Goal: Find specific page/section: Find specific page/section

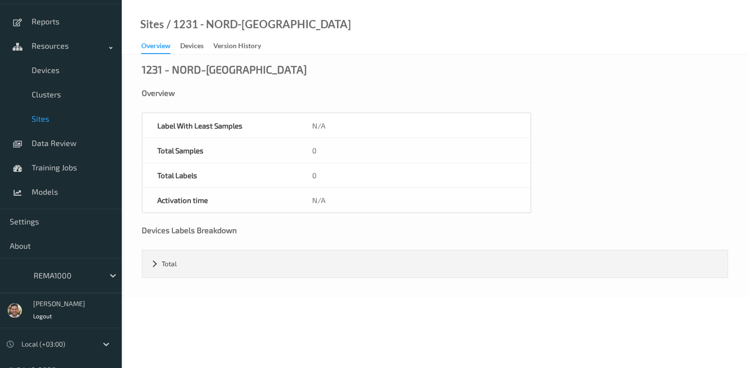
scroll to position [81, 0]
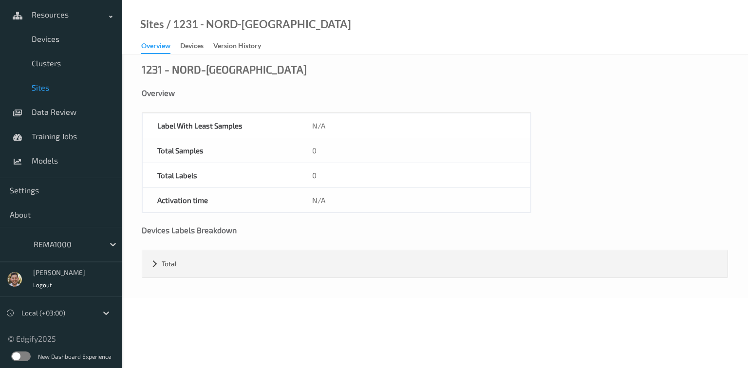
click at [18, 352] on label at bounding box center [20, 357] width 19 height 10
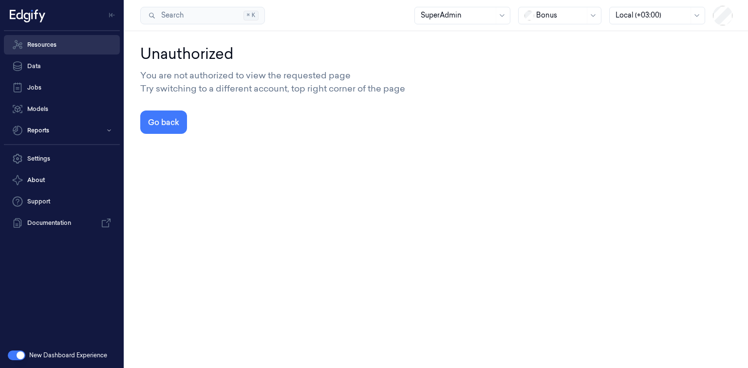
click at [58, 41] on link "Resources" at bounding box center [62, 44] width 116 height 19
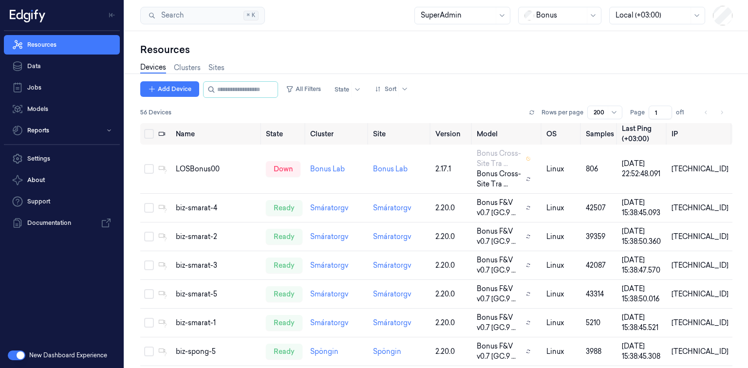
click at [544, 19] on div at bounding box center [560, 15] width 49 height 10
type input "rema"
click at [555, 19] on div at bounding box center [560, 15] width 49 height 10
type input "rema"
click at [555, 38] on div "R e REMA1000" at bounding box center [550, 37] width 50 height 10
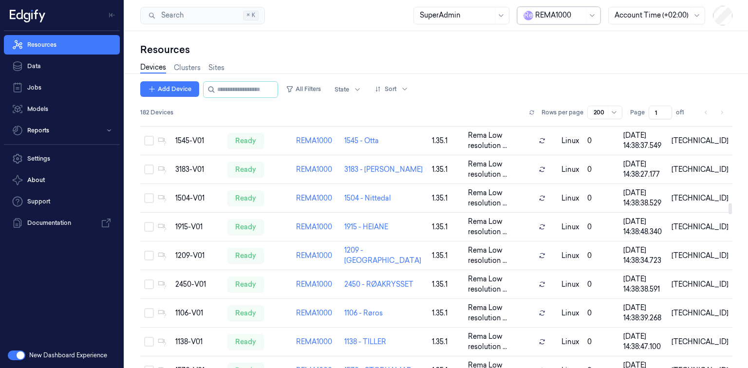
scroll to position [1714, 0]
click at [145, 109] on span "182 Devices" at bounding box center [156, 112] width 33 height 9
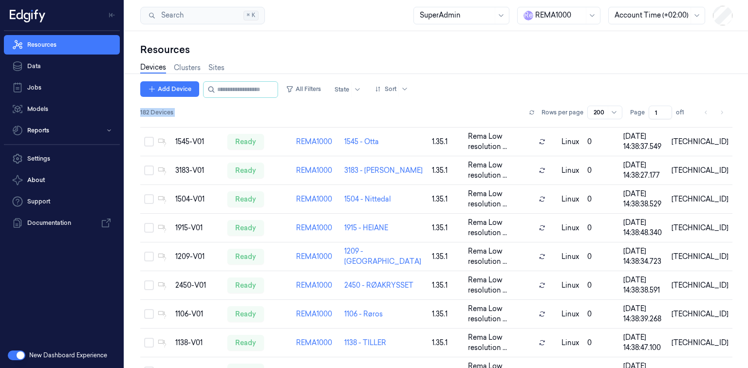
click at [145, 109] on span "182 Devices" at bounding box center [156, 112] width 33 height 9
click at [141, 114] on span "182 Devices" at bounding box center [156, 112] width 33 height 9
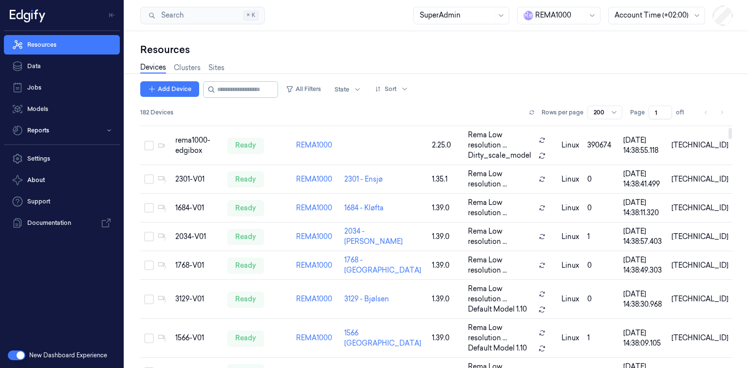
scroll to position [0, 0]
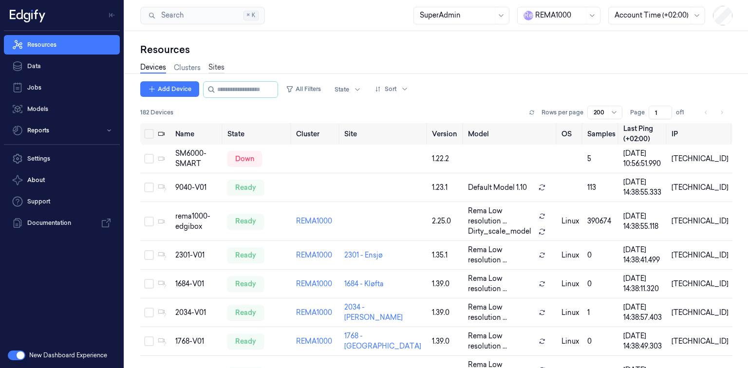
click at [214, 66] on link "Sites" at bounding box center [216, 67] width 16 height 11
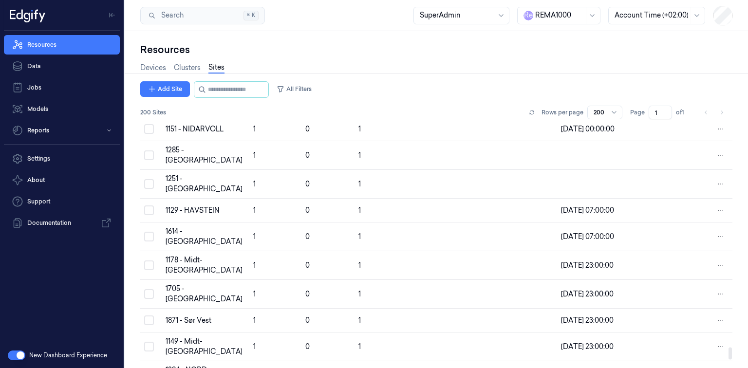
scroll to position [4370, 0]
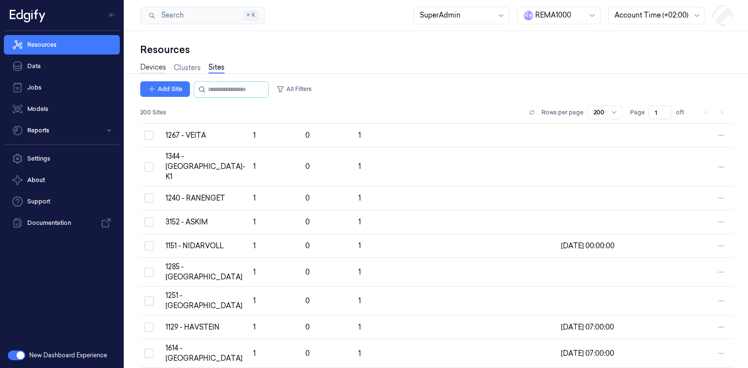
click at [158, 69] on link "Devices" at bounding box center [153, 67] width 26 height 11
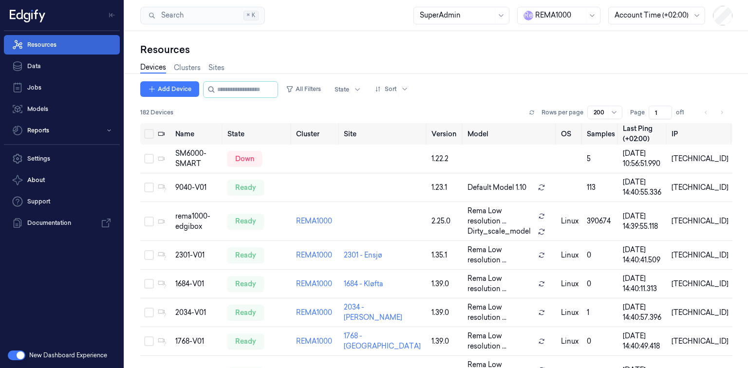
click at [68, 45] on link "Resources" at bounding box center [62, 44] width 116 height 19
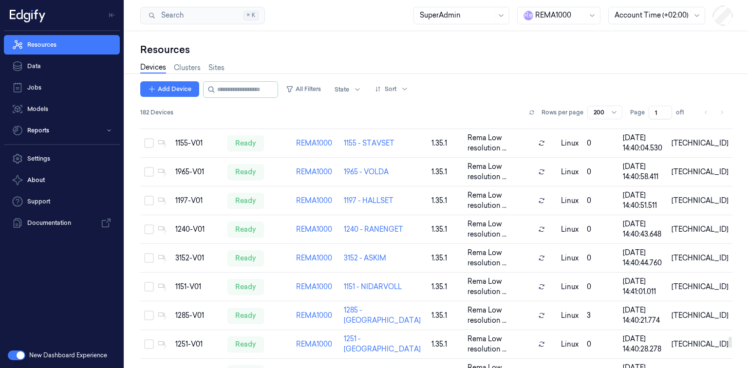
scroll to position [5027, 0]
